Goal: Navigation & Orientation: Find specific page/section

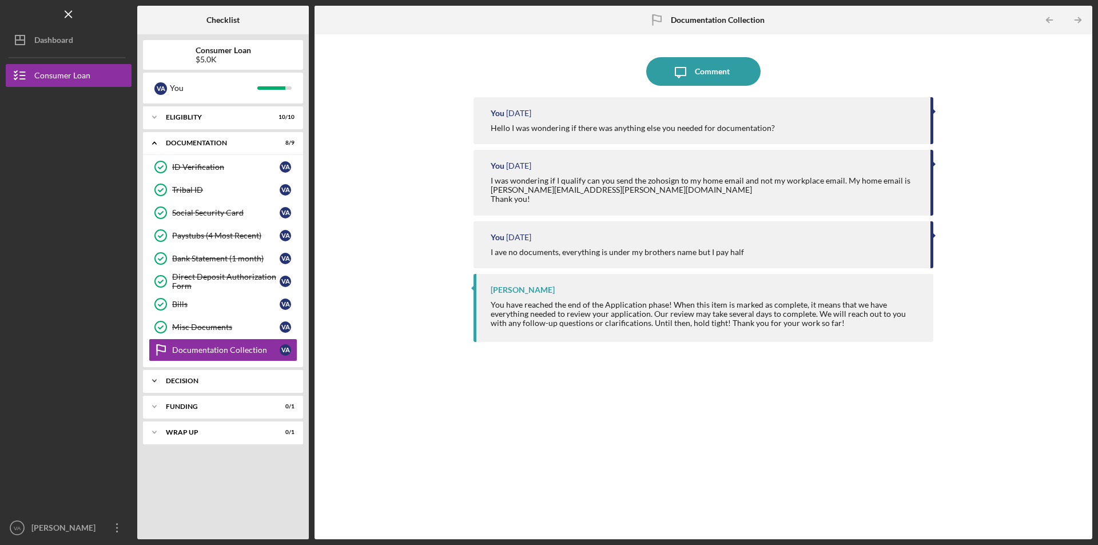
click at [257, 375] on div "Icon/Expander Decision 0 / 1" at bounding box center [223, 381] width 160 height 23
click at [244, 325] on div "Misc Documents" at bounding box center [226, 327] width 108 height 9
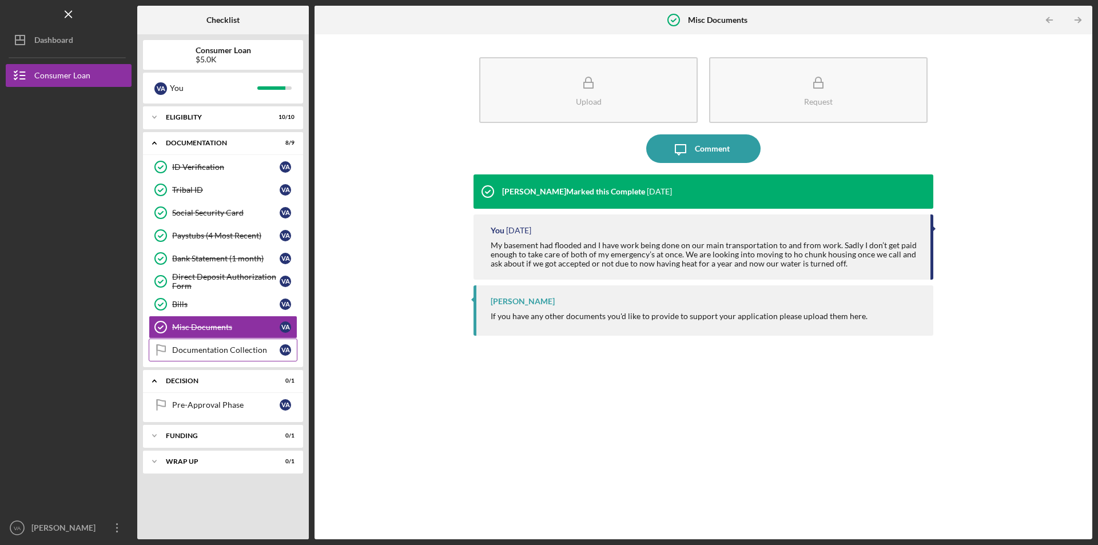
click at [246, 347] on div "Documentation Collection" at bounding box center [226, 349] width 108 height 9
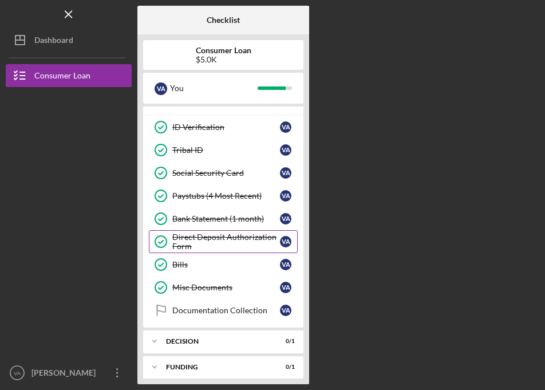
scroll to position [72, 0]
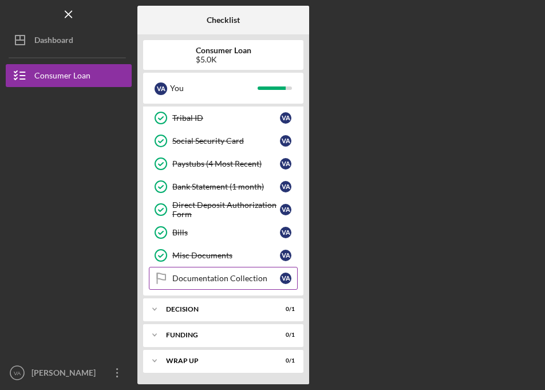
click at [229, 288] on link "Documentation Collection Documentation Collection V A" at bounding box center [223, 278] width 149 height 23
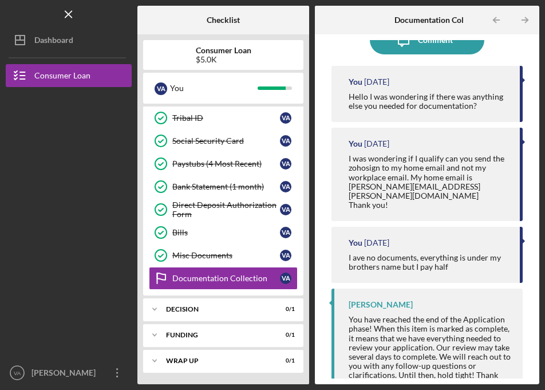
scroll to position [47, 0]
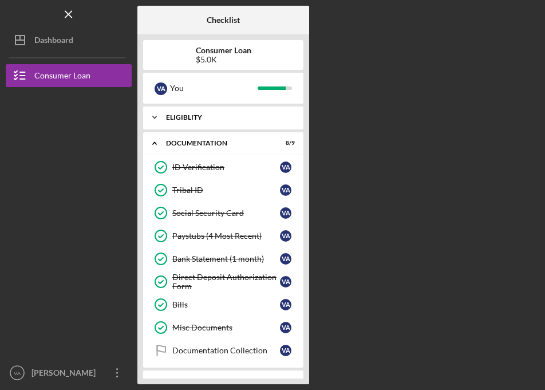
click at [223, 117] on div "Eligiblity" at bounding box center [227, 117] width 123 height 7
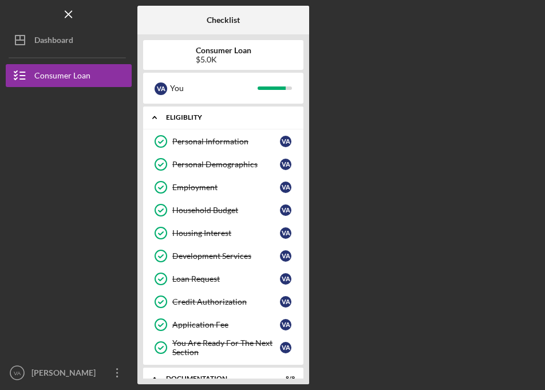
click at [223, 117] on div "Eligiblity" at bounding box center [227, 117] width 123 height 7
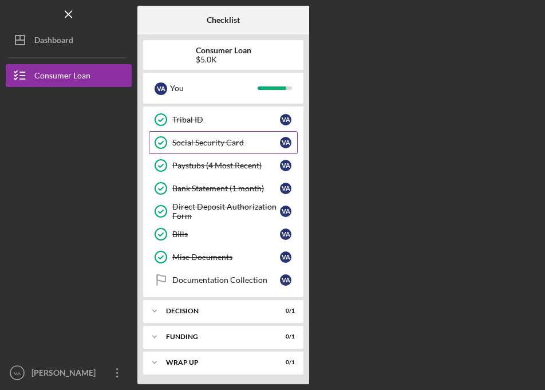
scroll to position [72, 0]
